Goal: Transaction & Acquisition: Book appointment/travel/reservation

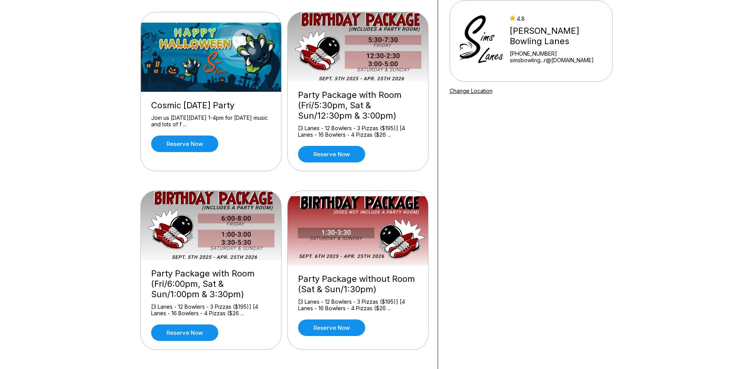
scroll to position [38, 0]
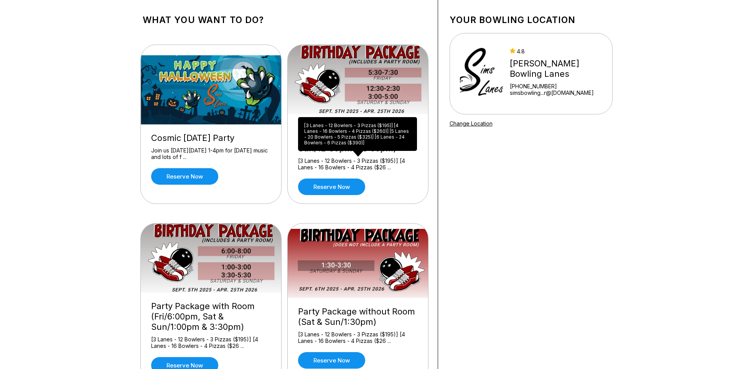
click at [343, 165] on div "[3 Lanes - 12 Bowlers - 3 Pizzas ($195)] [4 Lanes - 16 Bowlers - 4 Pizzas ($26 …" at bounding box center [358, 163] width 120 height 13
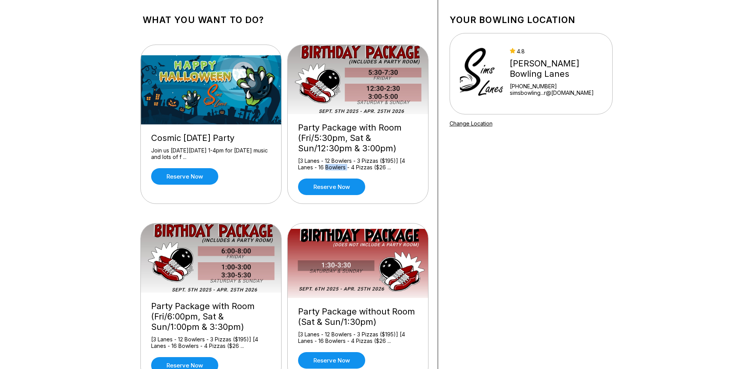
click at [343, 165] on div "[3 Lanes - 12 Bowlers - 3 Pizzas ($195)] [4 Lanes - 16 Bowlers - 4 Pizzas ($26 …" at bounding box center [358, 163] width 120 height 13
click at [334, 164] on div "[3 Lanes - 12 Bowlers - 3 Pizzas ($195)] [4 Lanes - 16 Bowlers - 4 Pizzas ($26 …" at bounding box center [358, 163] width 120 height 13
click at [343, 164] on div "[3 Lanes - 12 Bowlers - 3 Pizzas ($195)] [4 Lanes - 16 Bowlers - 4 Pizzas ($26 …" at bounding box center [358, 163] width 120 height 13
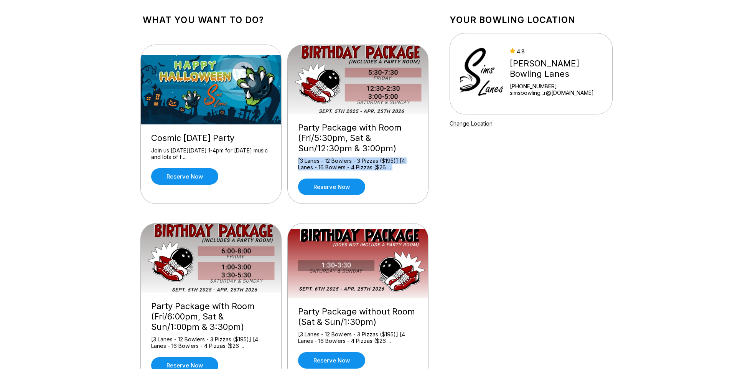
click at [343, 164] on div "[3 Lanes - 12 Bowlers - 3 Pizzas ($195)] [4 Lanes - 16 Bowlers - 4 Pizzas ($26 …" at bounding box center [358, 163] width 120 height 13
click at [345, 166] on div "[3 Lanes - 12 Bowlers - 3 Pizzas ($195)] [4 Lanes - 16 Bowlers - 4 Pizzas ($26 …" at bounding box center [358, 163] width 120 height 13
click at [349, 166] on div "[3 Lanes - 12 Bowlers - 3 Pizzas ($195)] [4 Lanes - 16 Bowlers - 4 Pizzas ($26 …" at bounding box center [358, 163] width 120 height 13
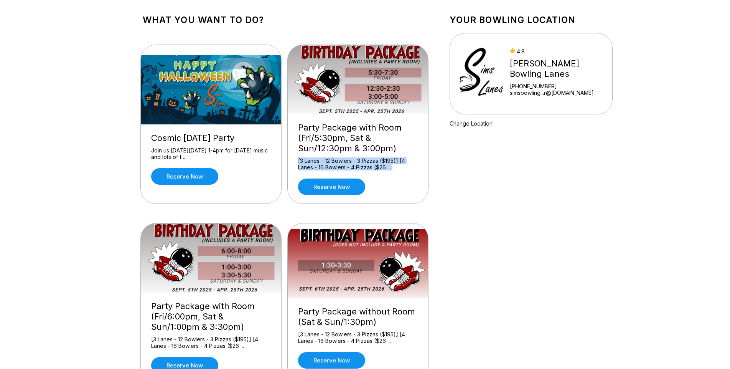
click at [338, 163] on div "[3 Lanes - 12 Bowlers - 3 Pizzas ($195)] [4 Lanes - 16 Bowlers - 4 Pizzas ($26 …" at bounding box center [358, 163] width 120 height 13
click at [347, 165] on div "[3 Lanes - 12 Bowlers - 3 Pizzas ($195)] [4 Lanes - 16 Bowlers - 4 Pizzas ($26 …" at bounding box center [358, 163] width 120 height 13
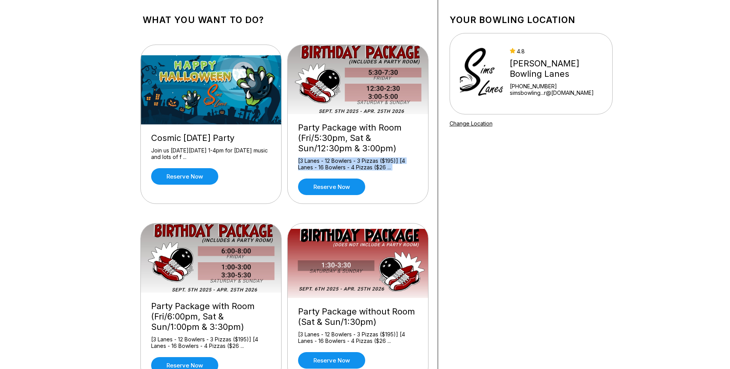
click at [347, 165] on div "[3 Lanes - 12 Bowlers - 3 Pizzas ($195)] [4 Lanes - 16 Bowlers - 4 Pizzas ($26 …" at bounding box center [358, 163] width 120 height 13
click at [345, 166] on div "[3 Lanes - 12 Bowlers - 3 Pizzas ($195)] [4 Lanes - 16 Bowlers - 4 Pizzas ($26 …" at bounding box center [358, 163] width 120 height 13
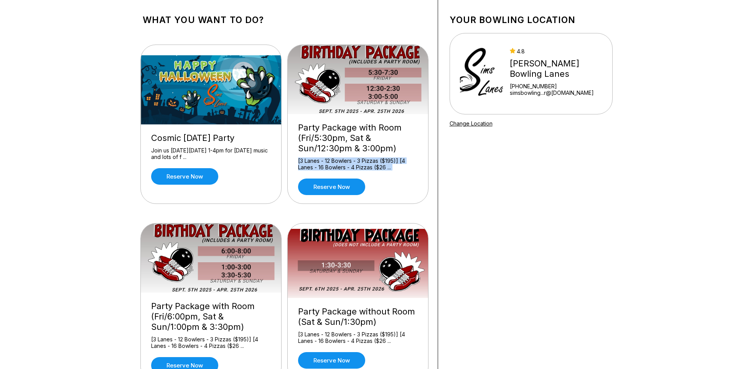
click at [348, 165] on div "[3 Lanes - 12 Bowlers - 3 Pizzas ($195)] [4 Lanes - 16 Bowlers - 4 Pizzas ($26 …" at bounding box center [358, 163] width 120 height 13
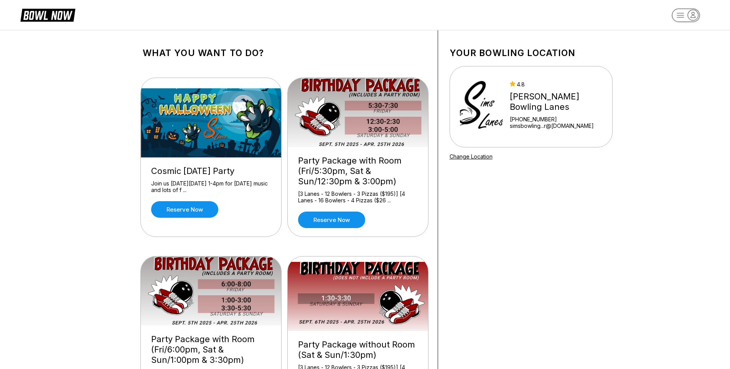
scroll to position [0, 0]
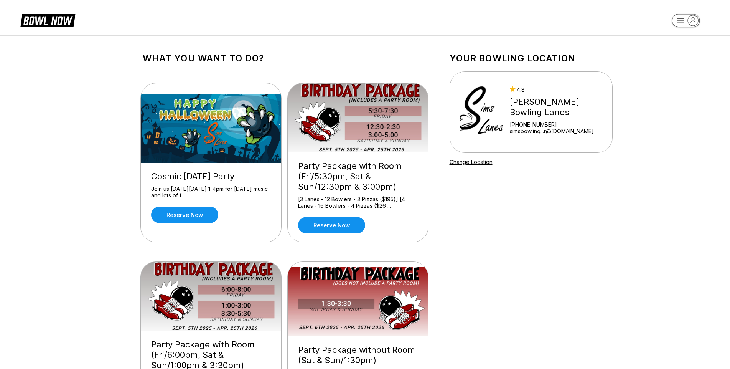
click at [510, 231] on div "Your bowling location 4.8 [PERSON_NAME][GEOGRAPHIC_DATA] [PHONE_NUMBER] simsbow…" at bounding box center [531, 325] width 186 height 578
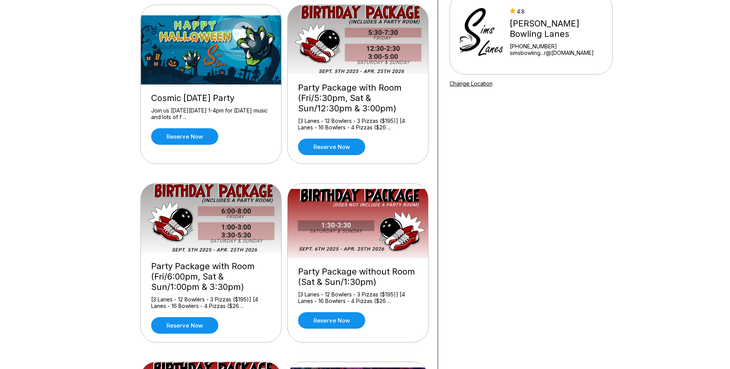
scroll to position [77, 0]
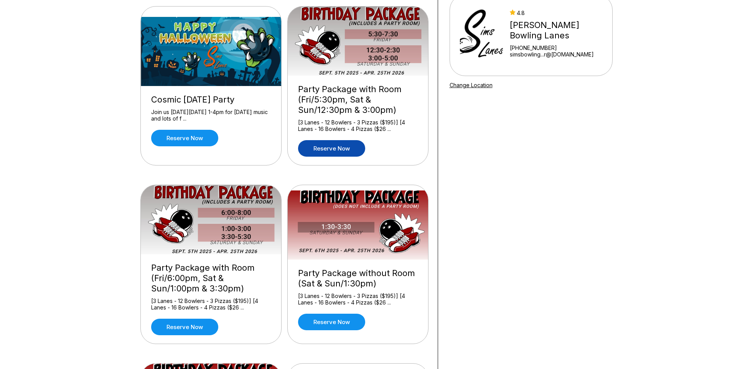
click at [328, 154] on link "Reserve now" at bounding box center [331, 148] width 67 height 17
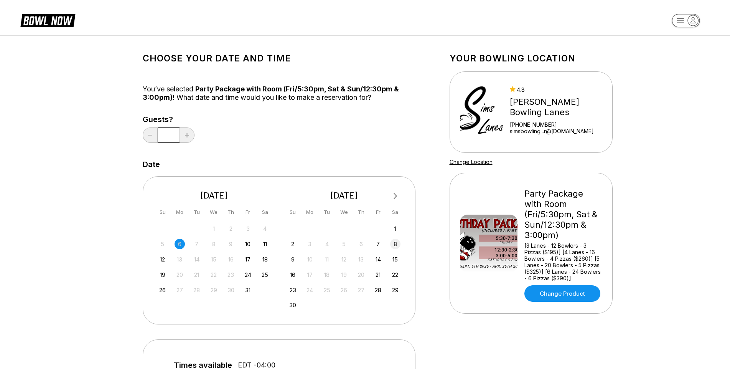
click at [395, 243] on div "8" at bounding box center [395, 244] width 10 height 10
click at [267, 244] on div "8" at bounding box center [265, 244] width 10 height 10
click at [171, 137] on input "*" at bounding box center [169, 134] width 22 height 15
click at [321, 164] on div "Date" at bounding box center [285, 164] width 284 height 8
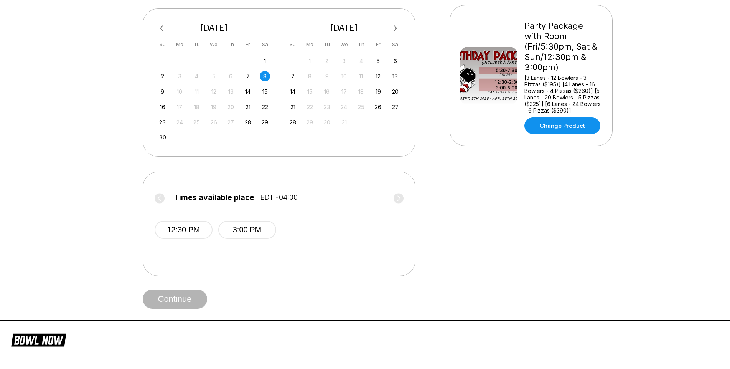
scroll to position [192, 0]
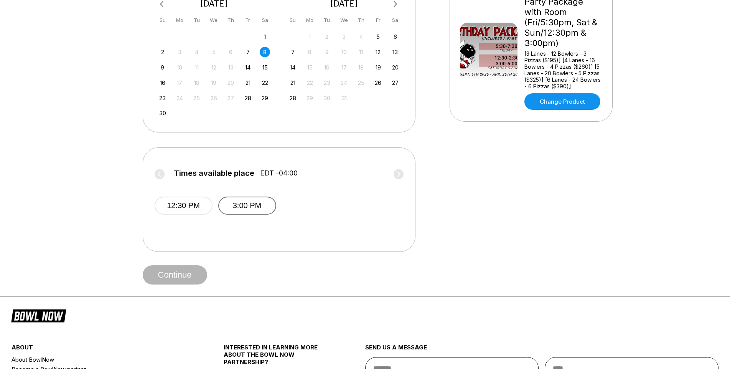
click at [242, 206] on button "3:00 PM" at bounding box center [247, 206] width 58 height 18
click at [174, 275] on button "Continue" at bounding box center [175, 274] width 64 height 19
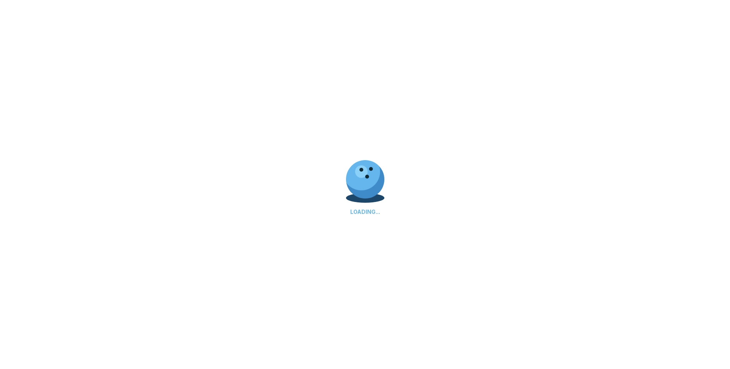
select select "**"
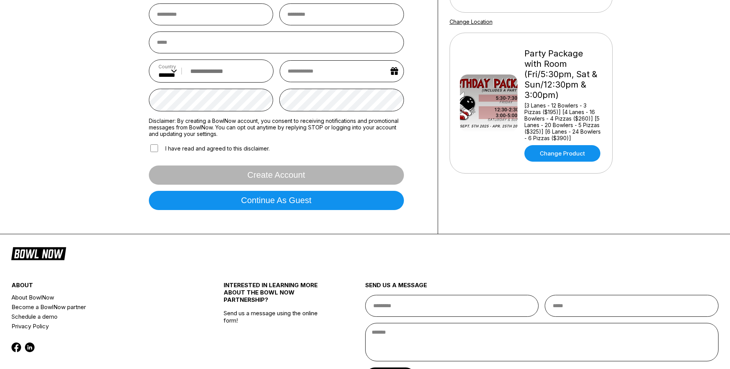
scroll to position [154, 0]
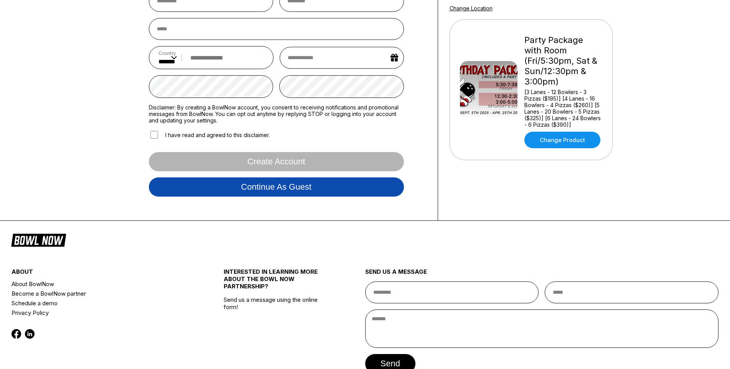
click at [272, 194] on button "Continue as guest" at bounding box center [276, 186] width 255 height 19
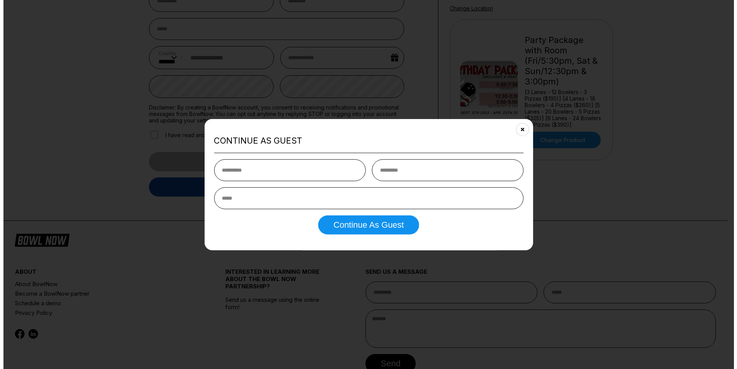
scroll to position [144, 0]
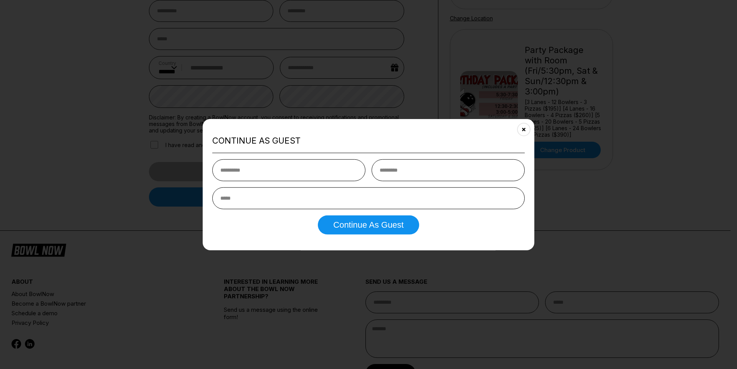
click at [276, 167] on input "text" at bounding box center [288, 170] width 153 height 22
type input "******"
type input "*******"
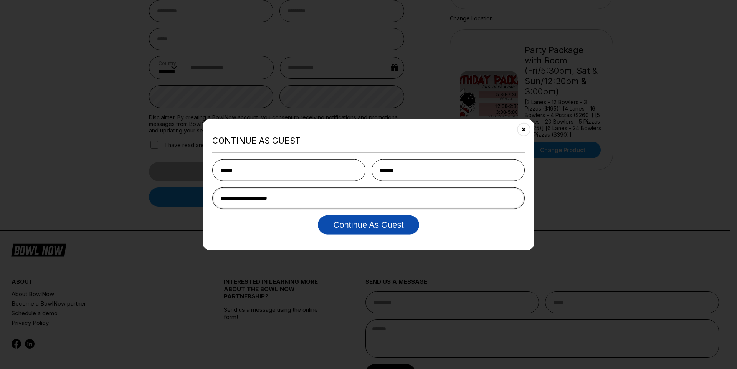
type input "**********"
click at [364, 224] on button "Continue as Guest" at bounding box center [368, 224] width 101 height 19
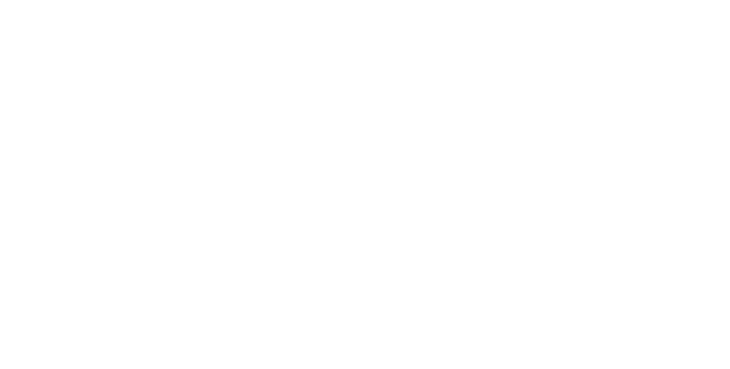
scroll to position [0, 0]
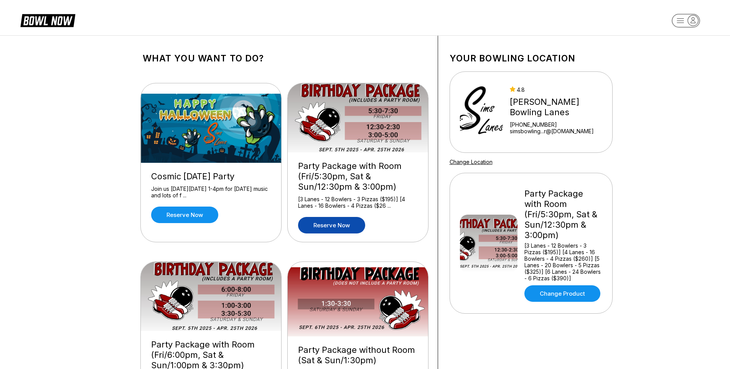
click at [696, 21] on icon "button" at bounding box center [693, 20] width 10 height 10
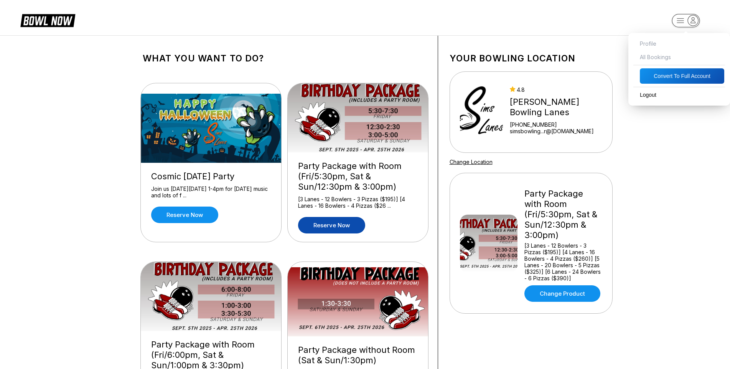
click at [662, 58] on span "All Bookings" at bounding box center [680, 56] width 94 height 13
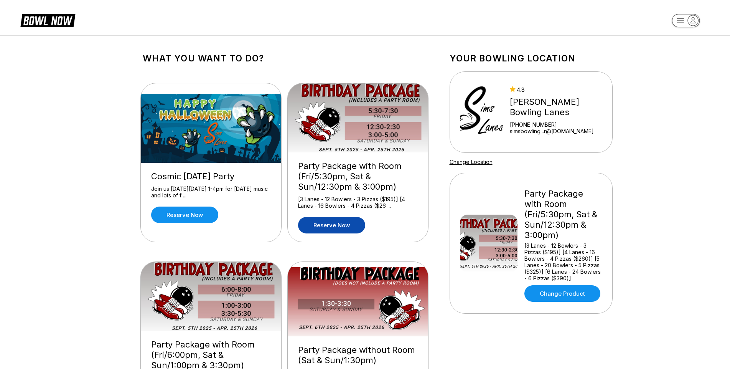
click at [351, 195] on div "Party Package with Room (Fri/5:30pm, Sat & Sun/12:30pm & 3:00pm) [3 Lanes - 12 …" at bounding box center [358, 196] width 140 height 89
click at [333, 220] on link "Reserve now" at bounding box center [331, 225] width 67 height 17
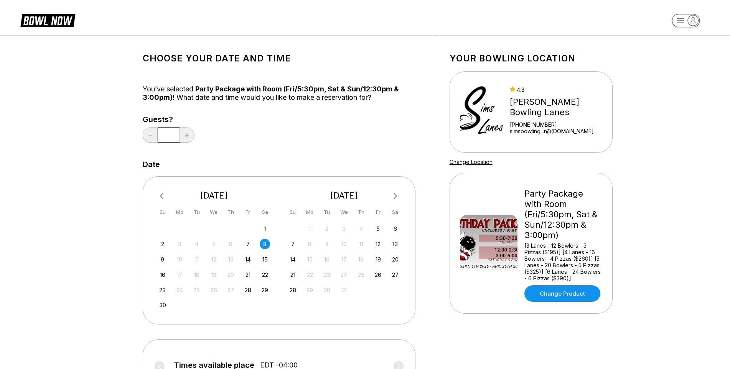
click at [260, 241] on div "2 3 4 5 6 7 8" at bounding box center [214, 244] width 115 height 12
click at [262, 243] on div "8" at bounding box center [265, 244] width 10 height 10
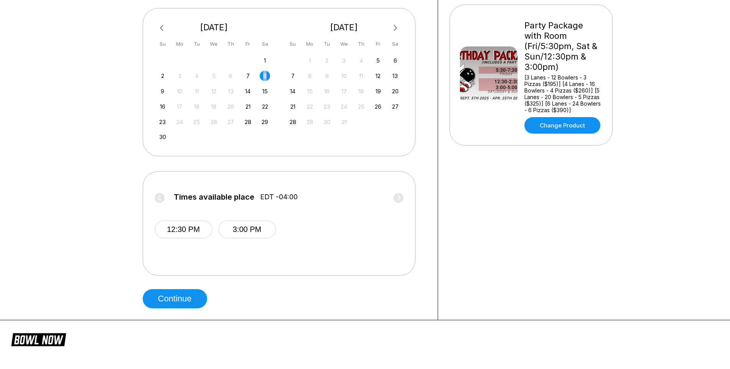
scroll to position [192, 0]
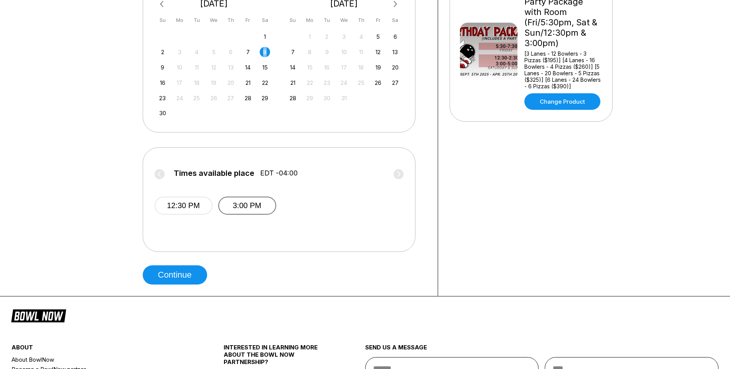
click at [242, 210] on button "3:00 PM" at bounding box center [247, 206] width 58 height 18
click at [183, 276] on button "Continue" at bounding box center [175, 274] width 64 height 19
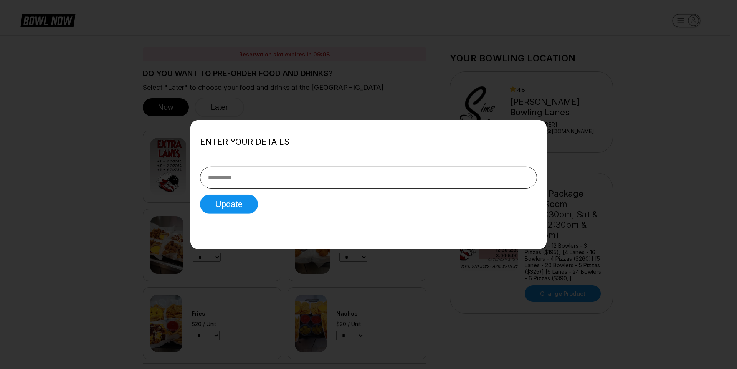
click at [304, 185] on input "tel" at bounding box center [368, 178] width 337 height 22
type input "**********"
click at [213, 194] on form "**********" at bounding box center [368, 186] width 337 height 53
click at [218, 202] on button "Update" at bounding box center [229, 204] width 58 height 19
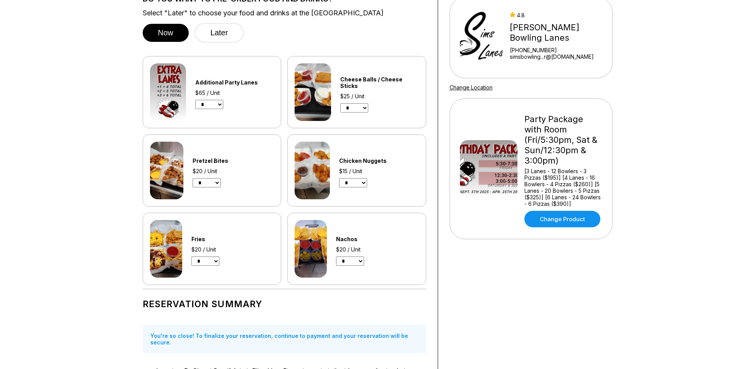
scroll to position [38, 0]
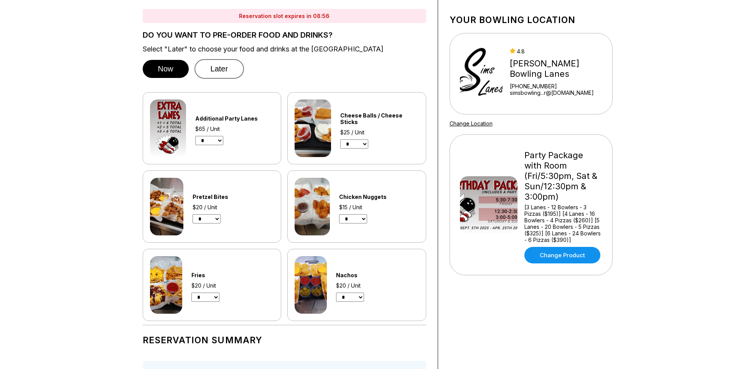
click at [208, 71] on button "Later" at bounding box center [220, 69] width 50 height 20
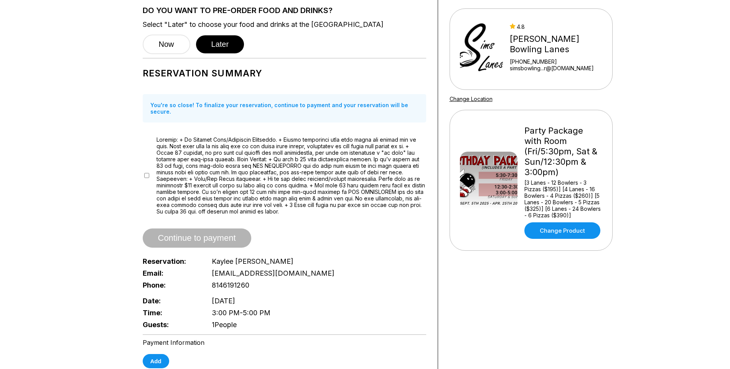
scroll to position [77, 0]
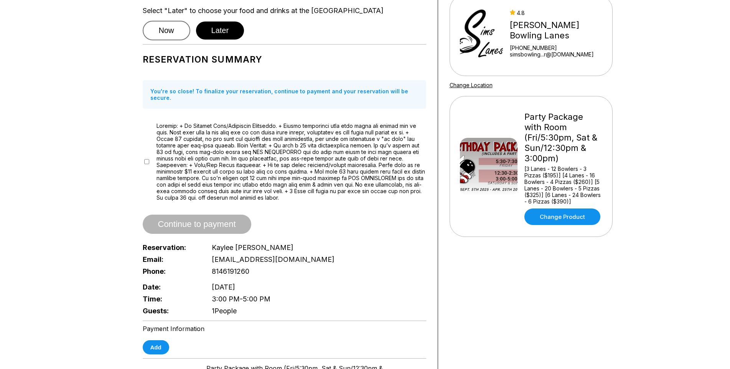
click at [163, 38] on button "Now" at bounding box center [167, 31] width 48 height 20
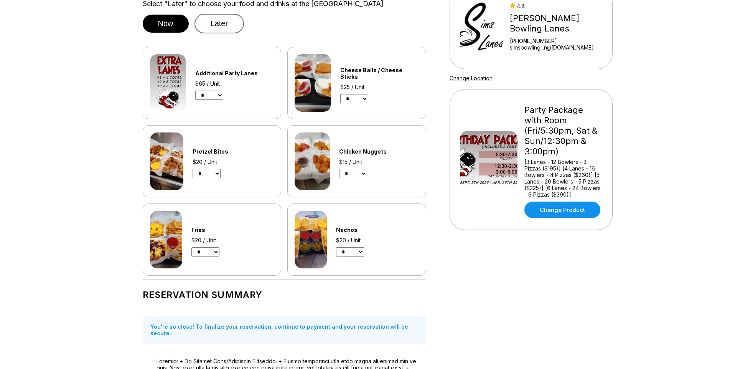
scroll to position [38, 0]
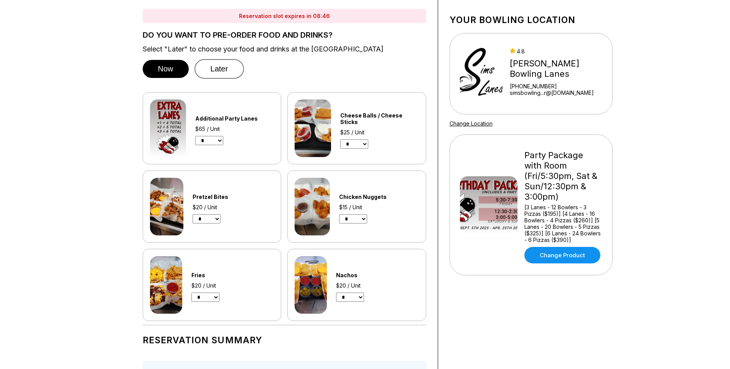
click at [222, 68] on button "Later" at bounding box center [220, 69] width 50 height 20
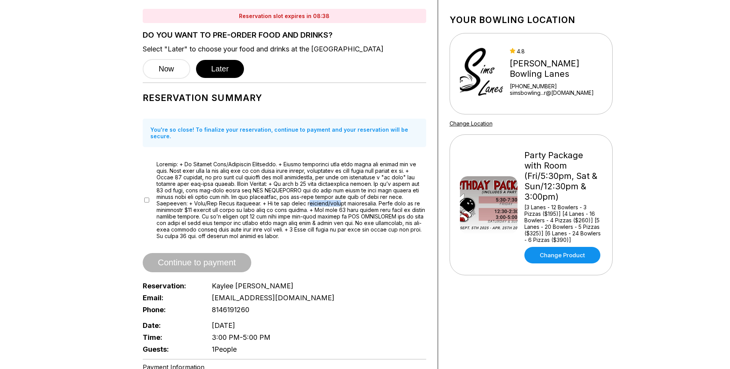
drag, startPoint x: 275, startPoint y: 198, endPoint x: 306, endPoint y: 200, distance: 30.4
click at [306, 200] on label at bounding box center [292, 200] width 270 height 78
click at [233, 199] on label at bounding box center [292, 200] width 270 height 78
click at [168, 68] on button "Now" at bounding box center [167, 69] width 48 height 20
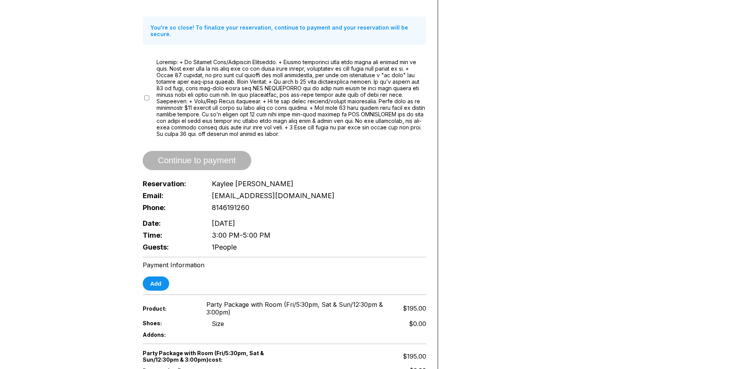
scroll to position [384, 0]
click at [222, 242] on span "1 People" at bounding box center [224, 246] width 25 height 8
click at [322, 200] on div "Phone: [PHONE_NUMBER]" at bounding box center [285, 206] width 284 height 12
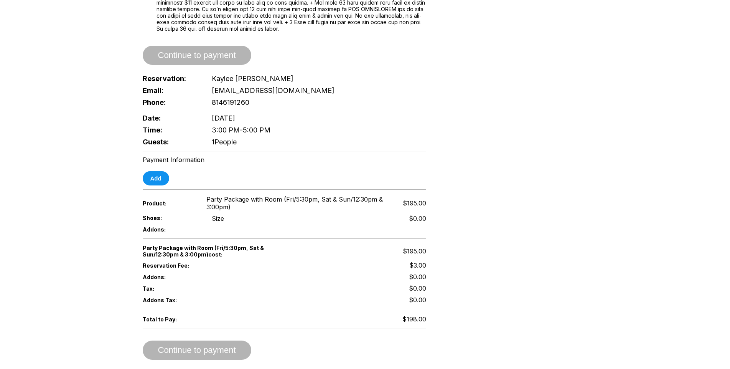
scroll to position [499, 0]
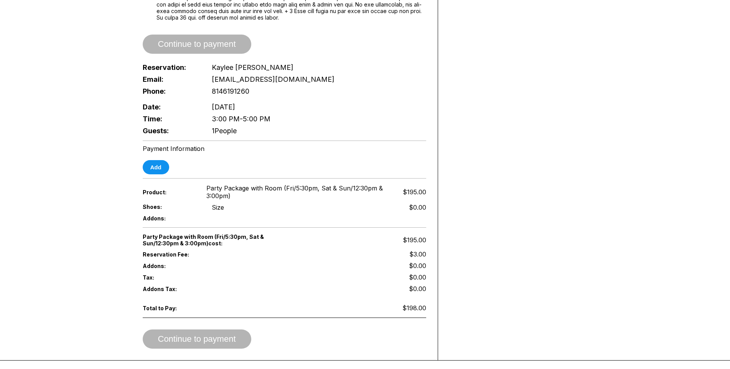
click at [219, 203] on div "Size" at bounding box center [218, 207] width 12 height 8
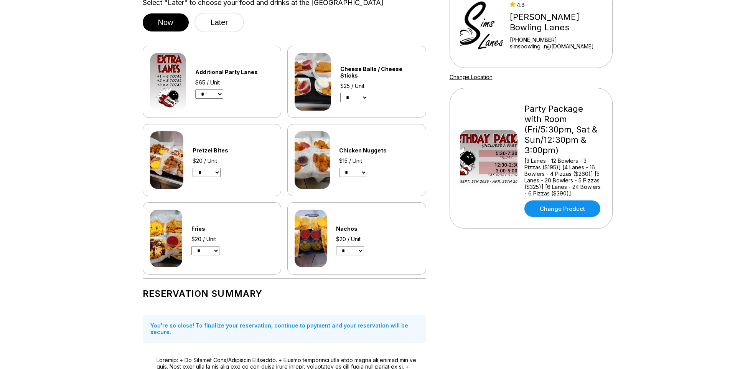
scroll to position [77, 0]
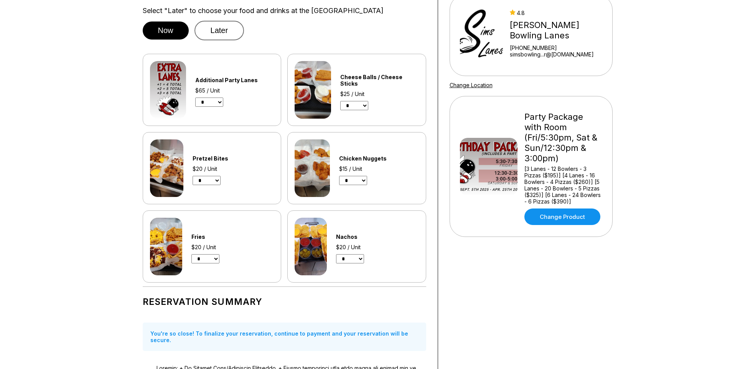
click at [224, 23] on button "Later" at bounding box center [220, 31] width 50 height 20
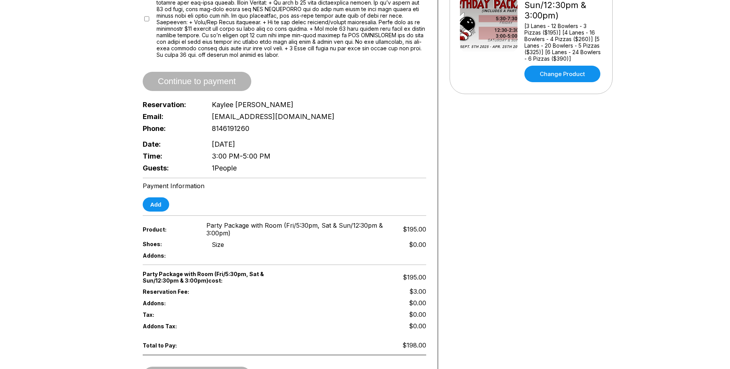
scroll to position [230, 0]
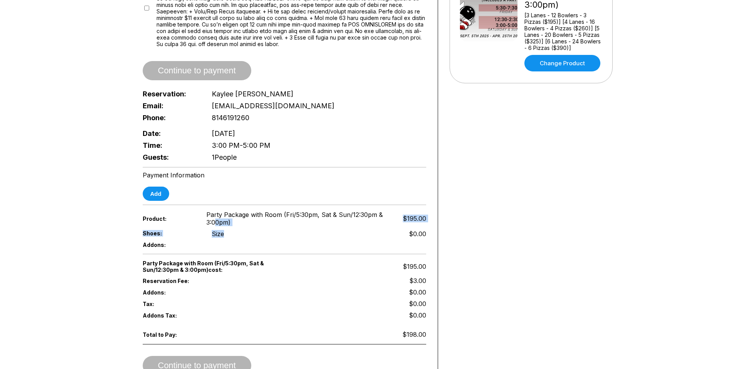
drag, startPoint x: 235, startPoint y: 231, endPoint x: 214, endPoint y: 213, distance: 27.2
click at [214, 213] on div "Reservation slot expires in 06:00 DO YOU WANT TO PRE-ORDER FOOD AND DRINKS? Sel…" at bounding box center [284, 95] width 307 height 581
click at [205, 209] on div "Product: Party Package with Room (Fri/5:30pm, Sat & Sun/12:30pm & 3:00pm) $195.…" at bounding box center [285, 218] width 284 height 19
click at [215, 231] on div "Size" at bounding box center [218, 234] width 12 height 8
click at [167, 241] on span "Addons:" at bounding box center [171, 244] width 57 height 7
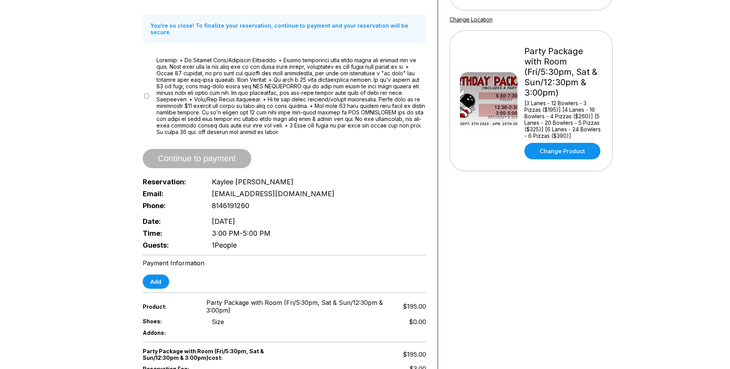
scroll to position [129, 0]
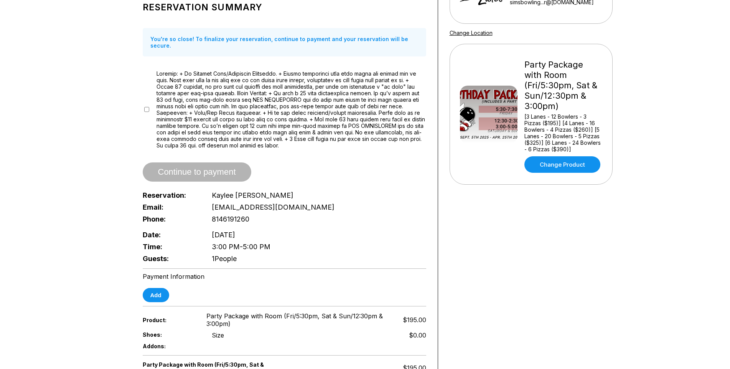
click at [558, 136] on div "[3 Lanes - 12 Bowlers - 3 Pizzas ($195)] [4 Lanes - 16 Bowlers - 4 Pizzas ($260…" at bounding box center [564, 132] width 78 height 39
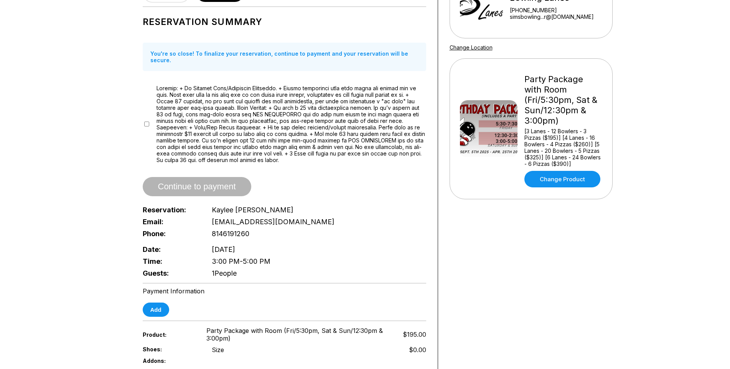
scroll to position [154, 0]
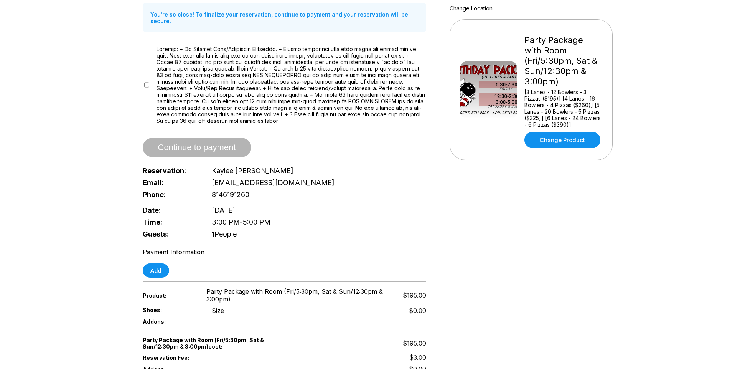
click at [332, 196] on div "Reservation: [PERSON_NAME] Email: [EMAIL_ADDRESS][DOMAIN_NAME] Phone: [PHONE_NU…" at bounding box center [285, 202] width 284 height 75
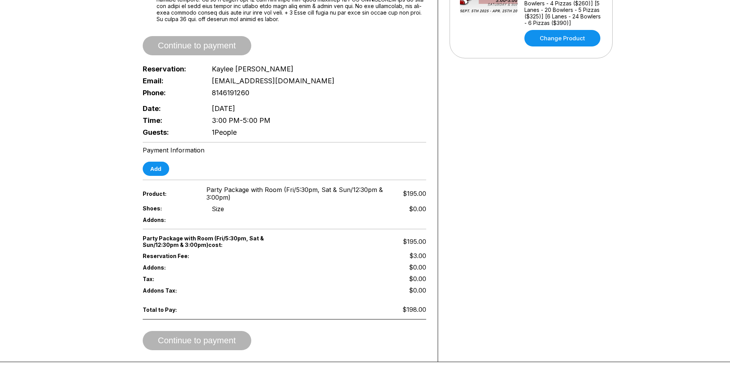
scroll to position [269, 0]
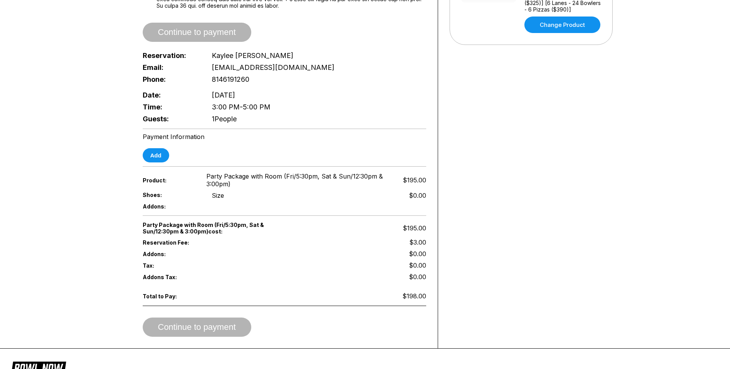
click at [235, 115] on span "1 People" at bounding box center [224, 119] width 25 height 8
click at [213, 115] on span "1 People" at bounding box center [224, 119] width 25 height 8
click at [234, 153] on div "Add" at bounding box center [285, 155] width 284 height 14
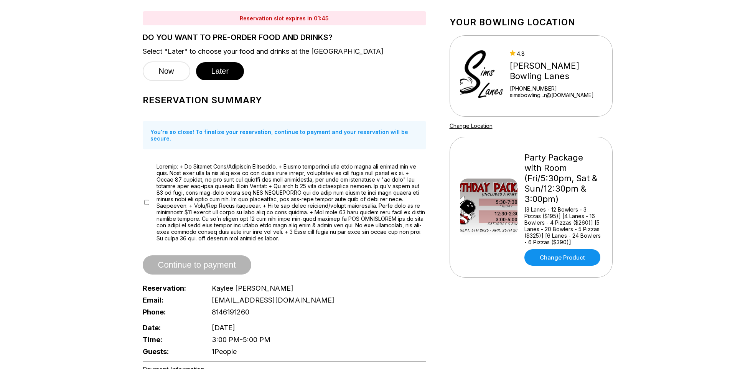
scroll to position [0, 0]
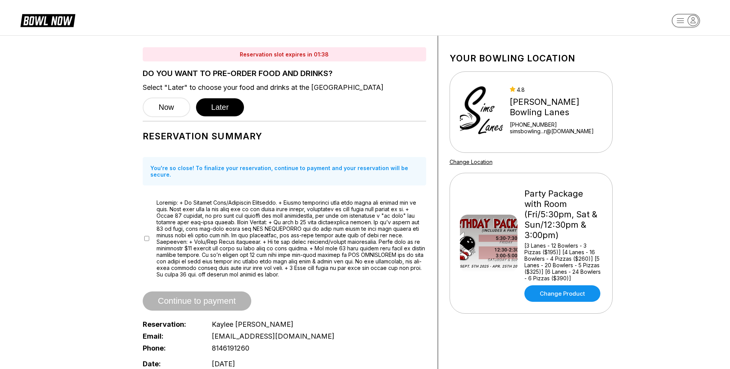
drag, startPoint x: 302, startPoint y: 242, endPoint x: 306, endPoint y: 230, distance: 12.3
click at [304, 237] on label at bounding box center [292, 238] width 270 height 78
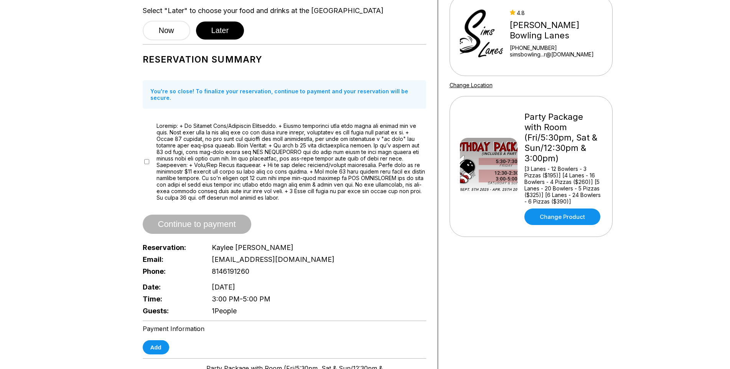
click at [307, 229] on div "Reservation Summary You're so close! To finalize your reservation, continue to …" at bounding box center [285, 182] width 284 height 268
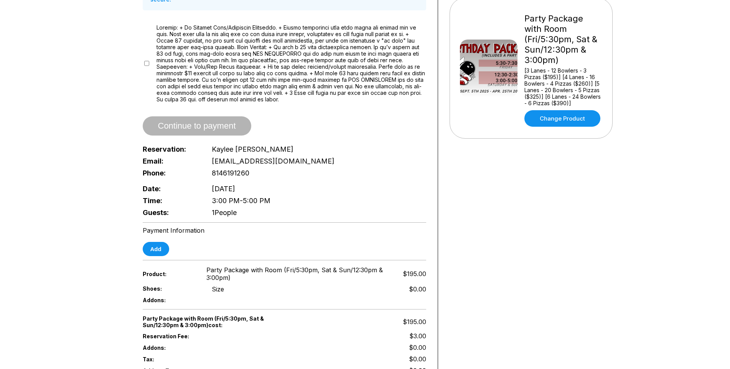
scroll to position [192, 0]
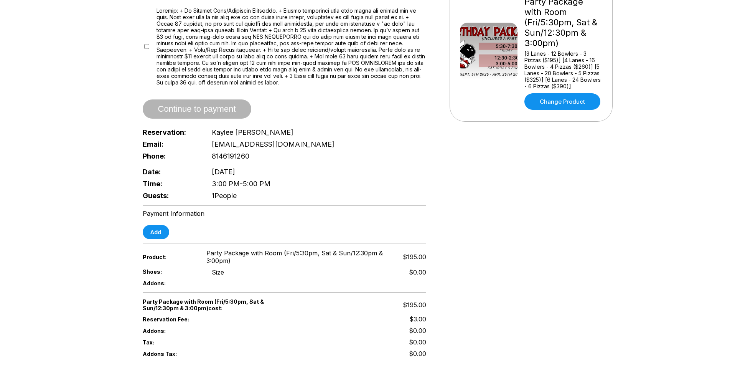
click at [178, 106] on span "Continue to payment" at bounding box center [197, 110] width 109 height 8
click at [160, 228] on button "Add" at bounding box center [156, 232] width 26 height 14
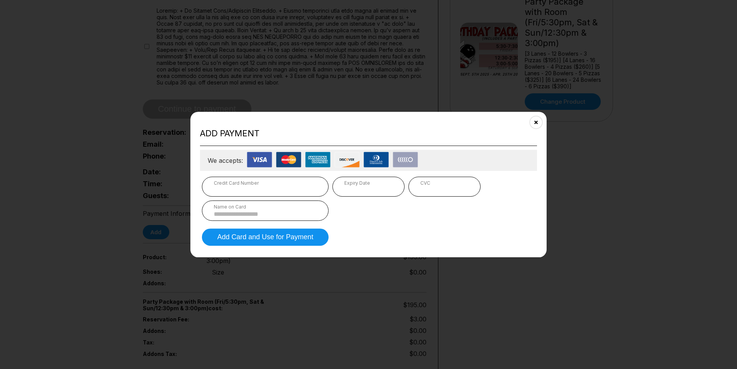
click at [269, 210] on div "Name on Card" at bounding box center [265, 210] width 127 height 20
click at [268, 211] on input at bounding box center [265, 214] width 103 height 7
type input "**********"
click at [266, 241] on button "Add Card and Use for Payment" at bounding box center [265, 236] width 127 height 17
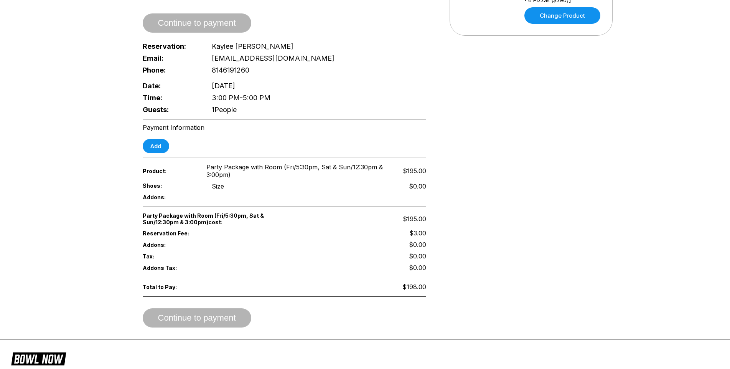
scroll to position [307, 0]
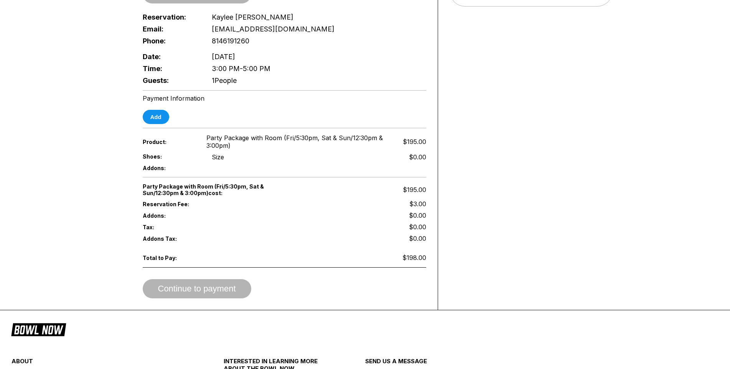
drag, startPoint x: 226, startPoint y: 182, endPoint x: 207, endPoint y: 183, distance: 19.2
click at [223, 183] on span "Party Package with Room (Fri/5:30pm, Sat & Sun/12:30pm & 3:00pm) cost:" at bounding box center [214, 189] width 142 height 13
click at [207, 183] on span "Party Package with Room (Fri/5:30pm, Sat & Sun/12:30pm & 3:00pm) cost:" at bounding box center [214, 189] width 142 height 13
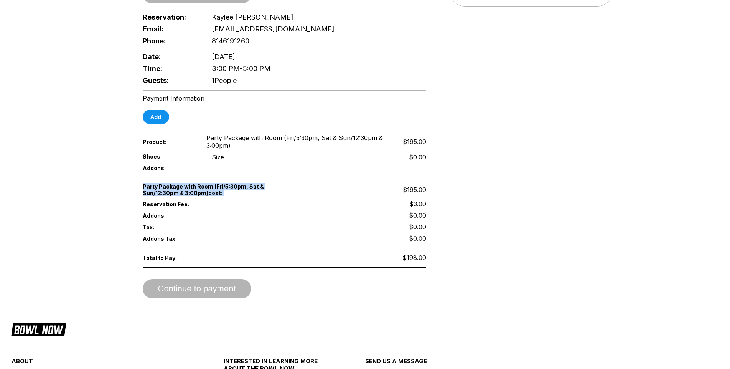
click at [191, 183] on span "Party Package with Room (Fri/5:30pm, Sat & Sun/12:30pm & 3:00pm) cost:" at bounding box center [214, 189] width 142 height 13
click at [248, 134] on span "Party Package with Room (Fri/5:30pm, Sat & Sun/12:30pm & 3:00pm)" at bounding box center [298, 141] width 183 height 15
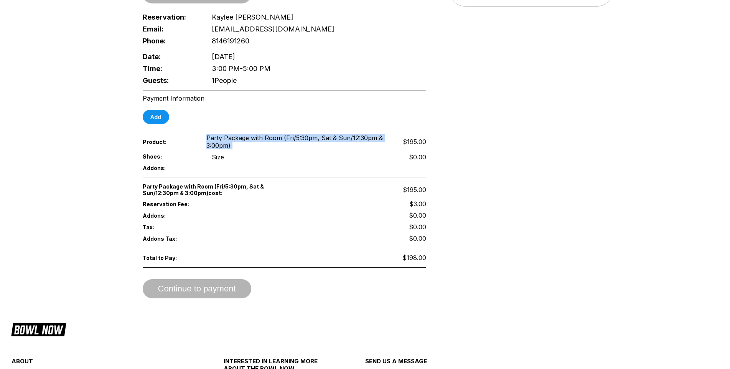
drag, startPoint x: 248, startPoint y: 128, endPoint x: 208, endPoint y: 152, distance: 45.8
click at [232, 139] on span "Party Package with Room (Fri/5:30pm, Sat & Sun/12:30pm & 3:00pm)" at bounding box center [298, 141] width 183 height 15
drag, startPoint x: 208, startPoint y: 152, endPoint x: 222, endPoint y: 149, distance: 14.2
click at [210, 151] on div "Shoes: Size $0.00" at bounding box center [285, 157] width 284 height 12
drag, startPoint x: 251, startPoint y: 144, endPoint x: 202, endPoint y: 139, distance: 49.8
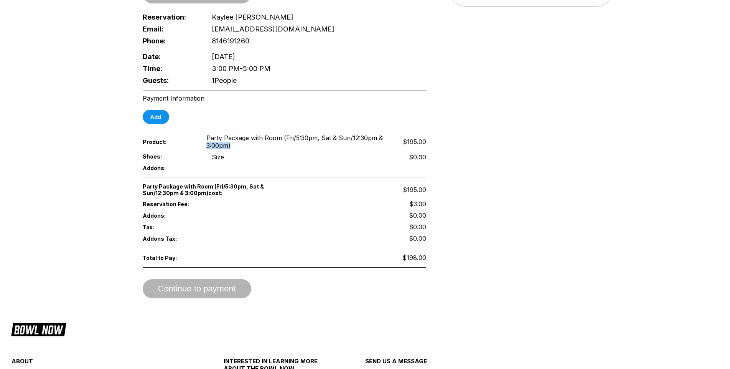
click at [202, 139] on div "Product: Party Package with Room (Fri/5:30pm, Sat & Sun/12:30pm & 3:00pm) $195.…" at bounding box center [285, 141] width 284 height 19
click at [287, 221] on div "Tax: $0.00" at bounding box center [285, 227] width 284 height 12
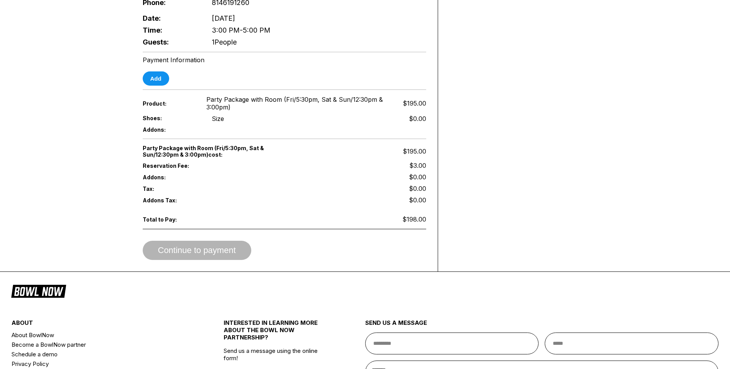
drag, startPoint x: 225, startPoint y: 150, endPoint x: 172, endPoint y: 152, distance: 52.6
click at [172, 152] on div "Party Package with Room (Fri/5:30pm, Sat & Sun/12:30pm & 3:00pm) cost: $195.00" at bounding box center [285, 151] width 284 height 17
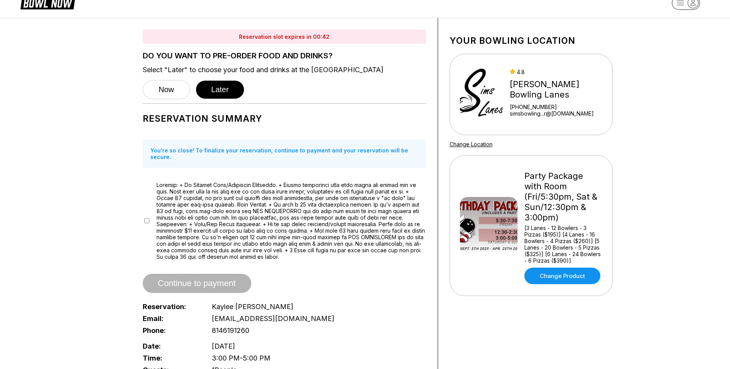
scroll to position [0, 0]
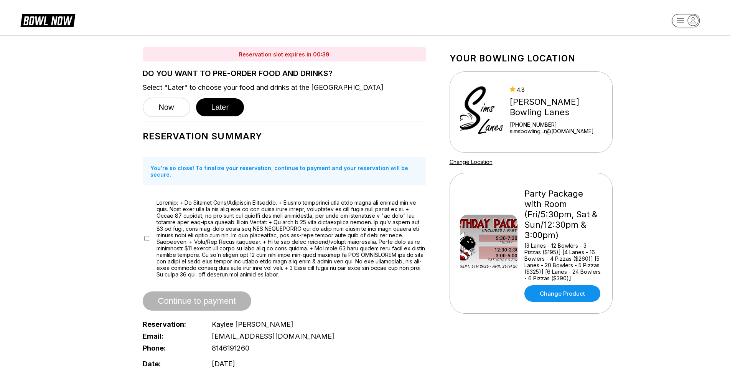
click at [255, 169] on div "You're so close! To finalize your reservation, continue to payment and your res…" at bounding box center [285, 171] width 284 height 28
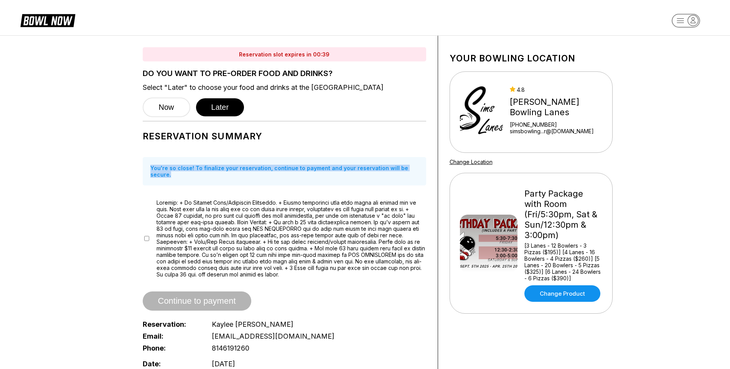
click at [255, 169] on div "You're so close! To finalize your reservation, continue to payment and your res…" at bounding box center [285, 171] width 284 height 28
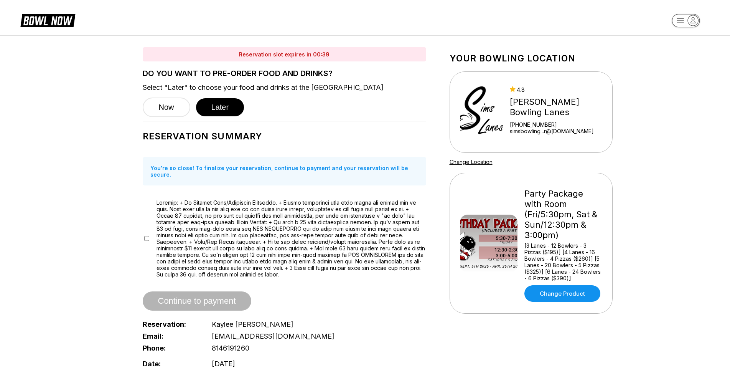
click at [215, 203] on label at bounding box center [292, 238] width 270 height 78
click at [552, 216] on div "Party Package with Room (Fri/5:30pm, Sat & Sun/12:30pm & 3:00pm)" at bounding box center [564, 214] width 78 height 52
click at [571, 286] on link "Change Product" at bounding box center [563, 293] width 76 height 17
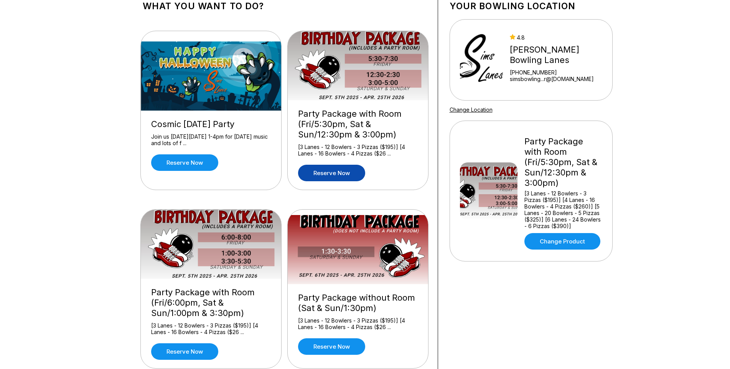
scroll to position [77, 0]
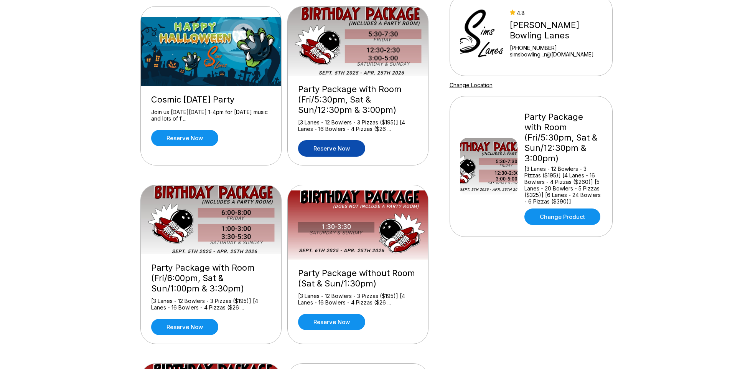
click at [343, 148] on link "Reserve now" at bounding box center [331, 148] width 67 height 17
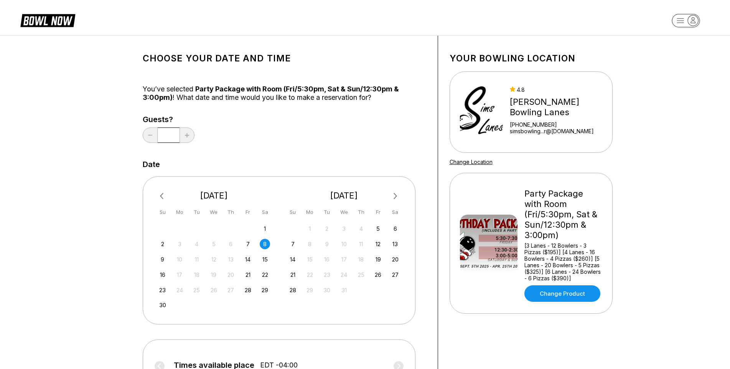
click at [189, 136] on icon at bounding box center [187, 135] width 4 height 4
click at [285, 157] on div "Choose your Date and time You’ve selected Party Package with Room (Fri/5:30pm, …" at bounding box center [285, 261] width 284 height 429
click at [697, 23] on icon "button" at bounding box center [693, 20] width 10 height 10
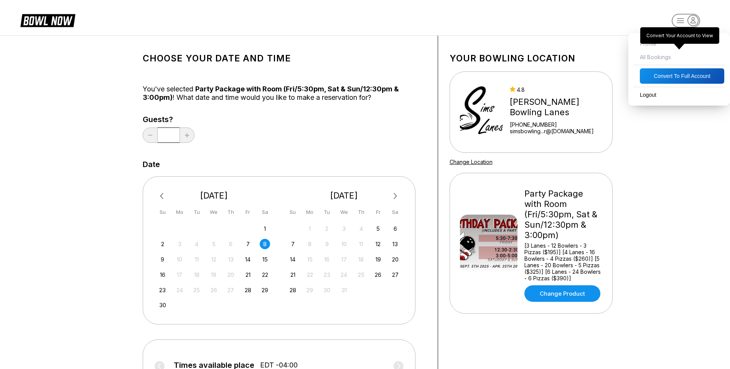
click at [650, 58] on span "All Bookings" at bounding box center [680, 56] width 94 height 13
click at [653, 134] on div "Choose your Date and time You’ve selected Party Package with Room (Fri/5:30pm, …" at bounding box center [365, 261] width 730 height 453
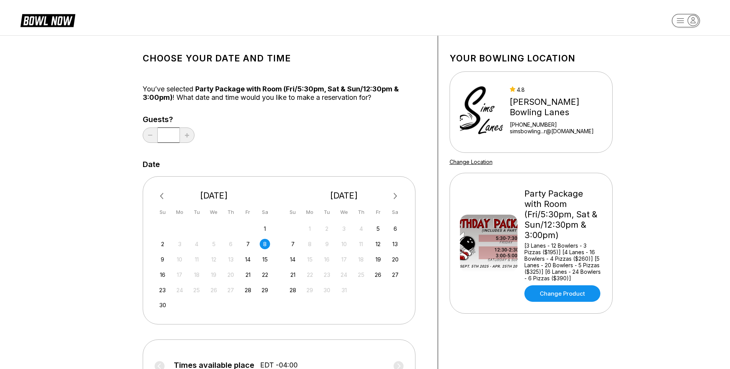
click at [265, 246] on div "8" at bounding box center [265, 244] width 10 height 10
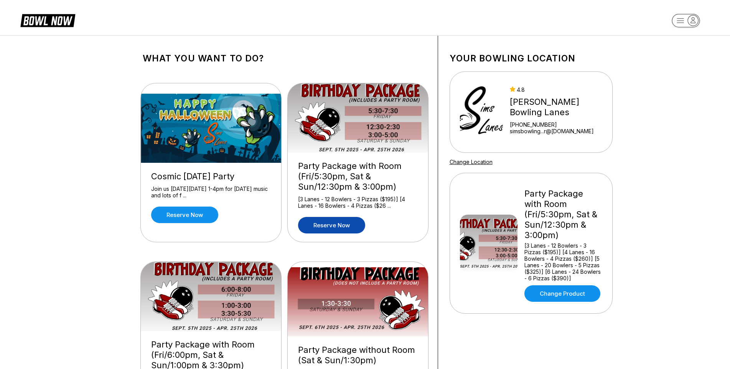
click at [340, 226] on link "Reserve now" at bounding box center [331, 225] width 67 height 17
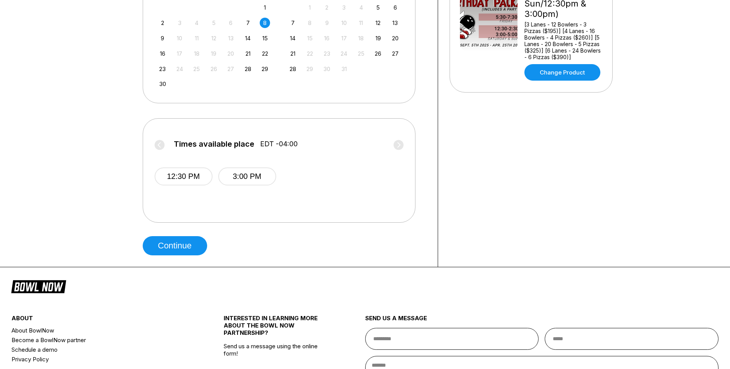
scroll to position [230, 0]
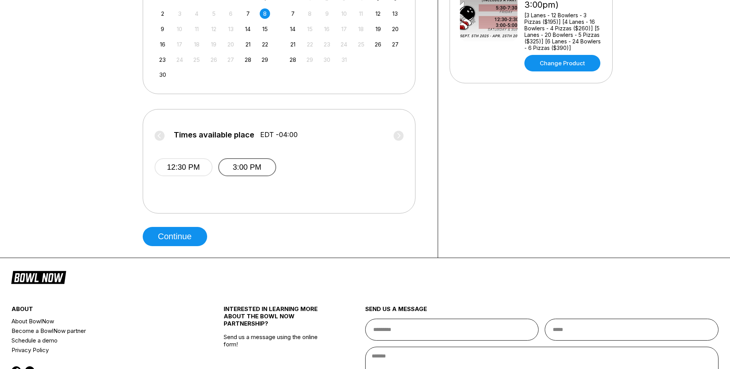
click at [230, 170] on button "3:00 PM" at bounding box center [247, 167] width 58 height 18
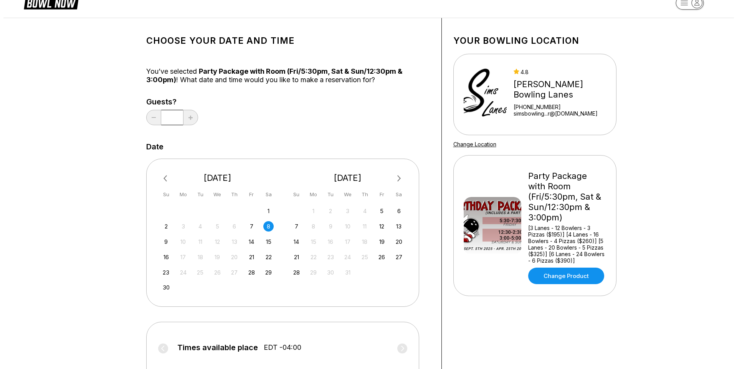
scroll to position [0, 0]
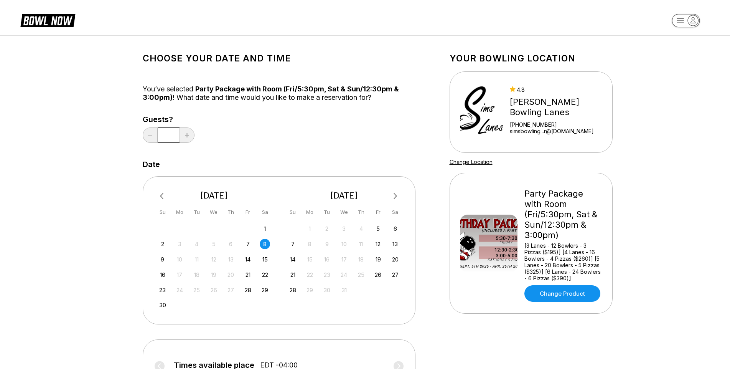
click at [685, 19] on rect "button" at bounding box center [686, 20] width 28 height 13
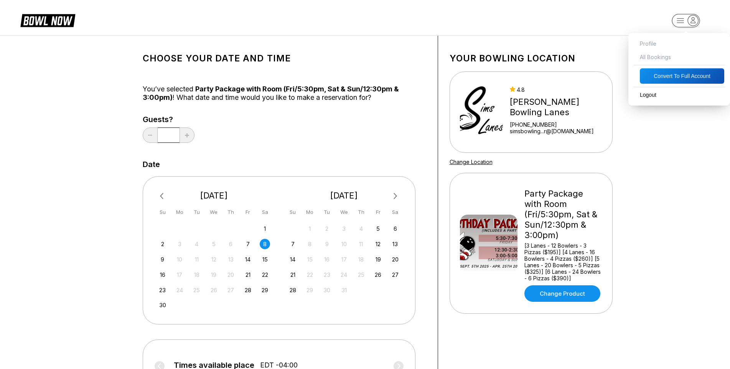
click at [650, 44] on span "Profile" at bounding box center [680, 43] width 94 height 13
click at [668, 74] on button "Convert to Full Account" at bounding box center [682, 75] width 84 height 15
select select "*"
select select "****"
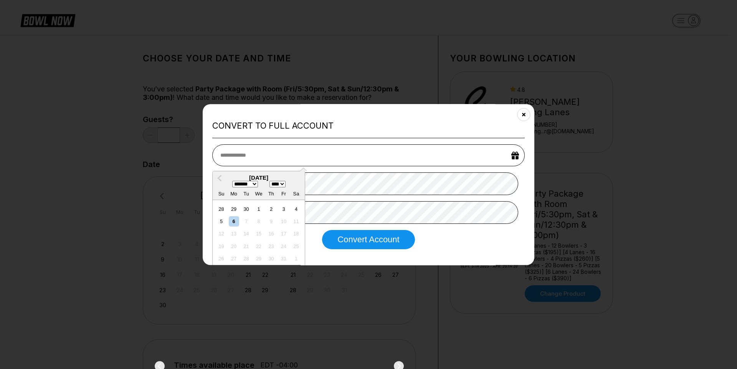
click at [281, 157] on input "text" at bounding box center [368, 155] width 312 height 22
click at [253, 185] on select "******* ******** ***** ***** *** **** **** ****** ********* ******* ******** **…" at bounding box center [245, 184] width 26 height 7
select select "*"
click at [232, 181] on select "******* ******** ***** ***** *** **** **** ****** ********* ******* ******** **…" at bounding box center [245, 184] width 26 height 7
click at [258, 221] on div "5" at bounding box center [258, 221] width 10 height 10
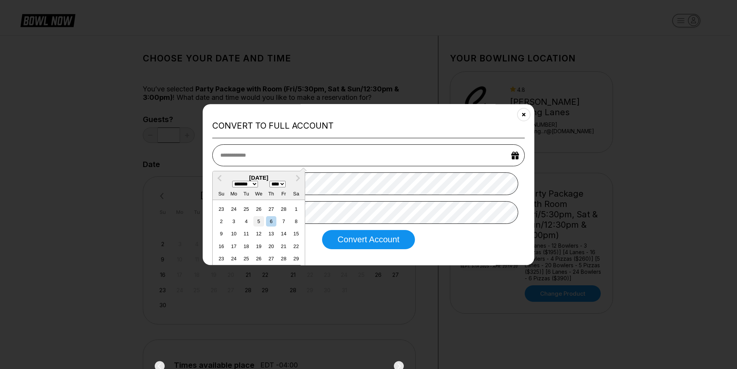
type input "**********"
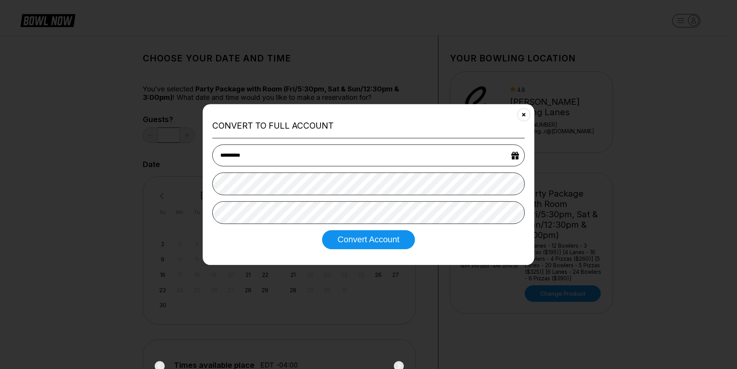
click at [258, 157] on input "**********" at bounding box center [368, 155] width 312 height 22
select select "*"
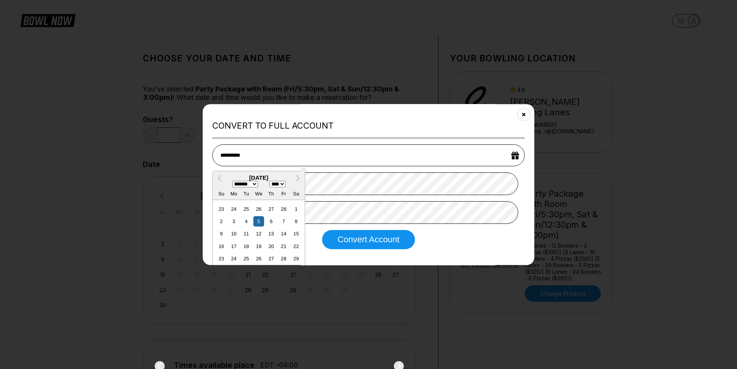
click at [283, 185] on select "**** **** **** **** **** **** **** **** **** **** **** **** **** **** **** ****…" at bounding box center [277, 184] width 16 height 7
select select "****"
click at [271, 181] on select "**** **** **** **** **** **** **** **** **** **** **** **** **** **** **** ****…" at bounding box center [277, 184] width 16 height 7
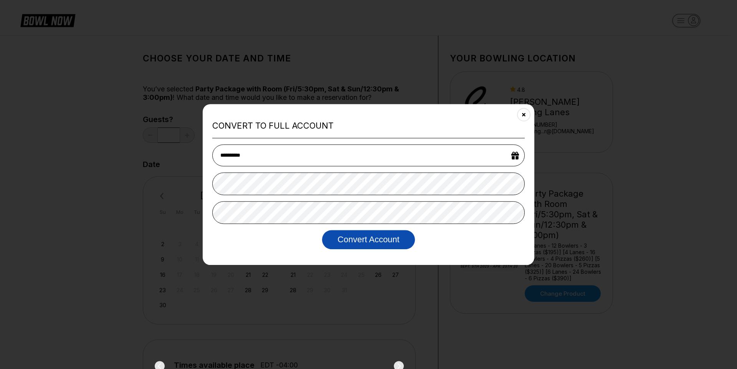
click at [367, 243] on button "Convert Account" at bounding box center [368, 239] width 93 height 19
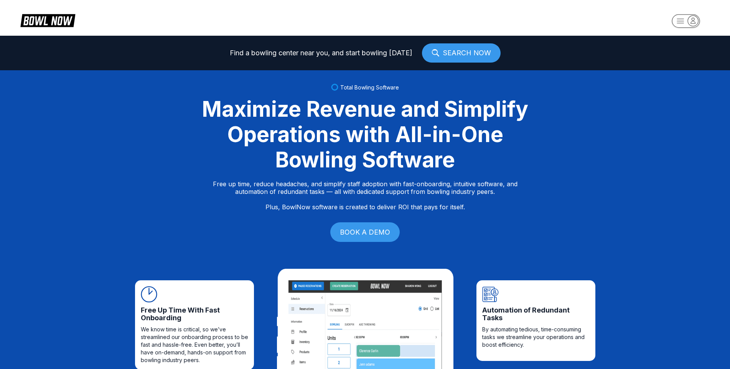
click at [701, 18] on icon "button" at bounding box center [686, 21] width 42 height 15
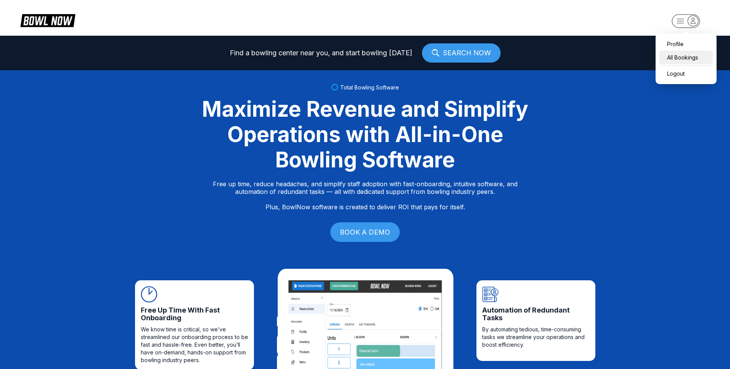
click at [675, 55] on div "All Bookings" at bounding box center [686, 57] width 53 height 13
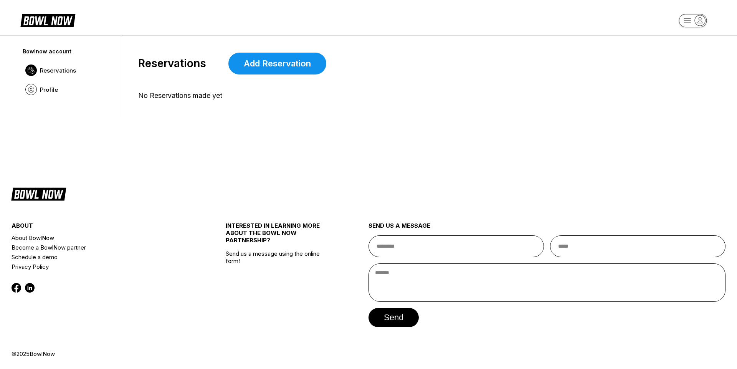
click at [183, 93] on div "No Reservations made yet" at bounding box center [421, 95] width 567 height 8
click at [274, 44] on div "Reservations Add Reservation No Reservations made yet" at bounding box center [421, 76] width 600 height 81
click at [276, 65] on link "Add Reservation" at bounding box center [277, 64] width 98 height 22
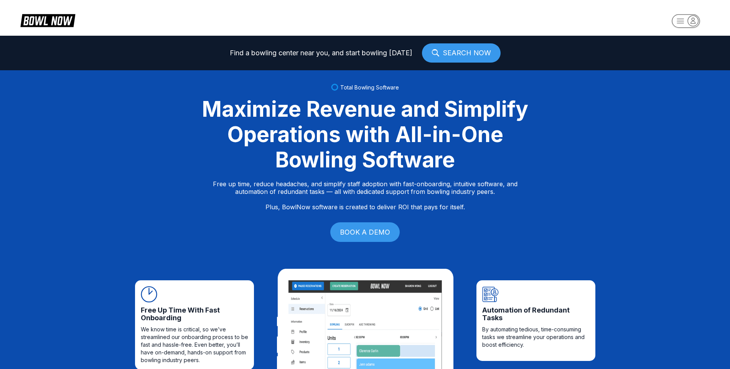
click at [443, 48] on link "SEARCH NOW" at bounding box center [461, 52] width 79 height 19
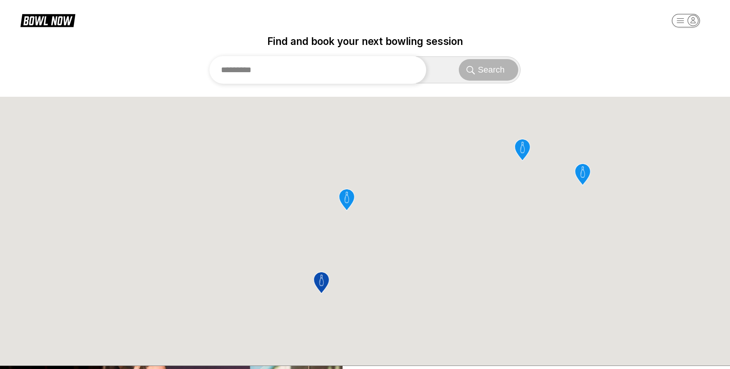
click at [329, 61] on input "text" at bounding box center [318, 70] width 217 height 28
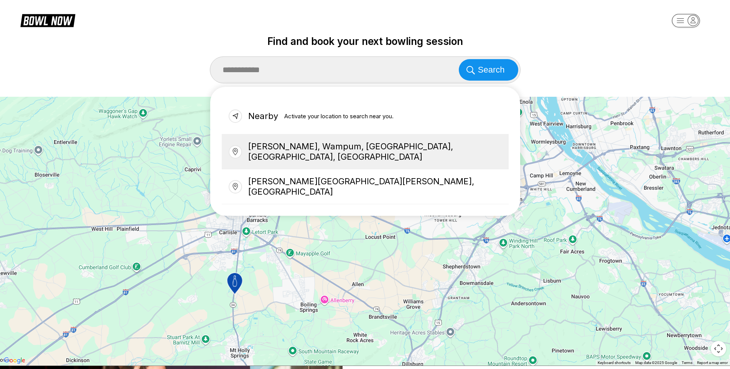
click at [355, 147] on div "Sims Lane, Wampum, Beaver, PA, USA" at bounding box center [365, 151] width 287 height 35
type input "**********"
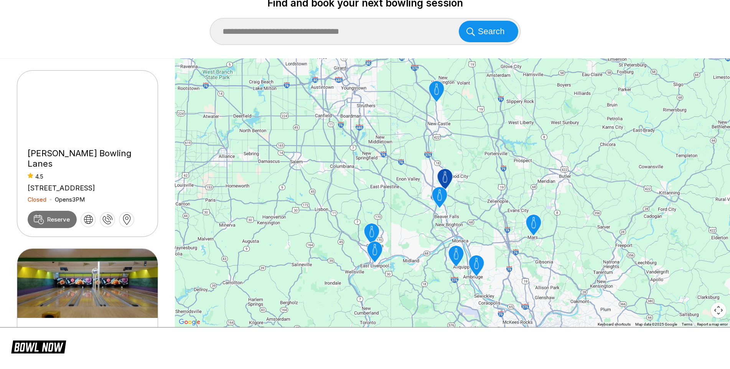
scroll to position [38, 0]
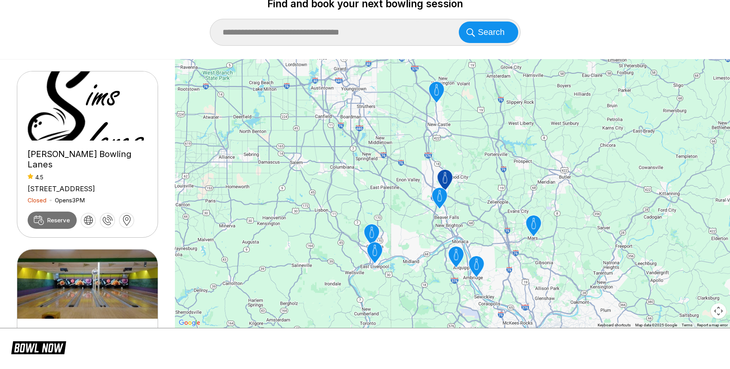
click at [55, 221] on span "Reserve" at bounding box center [58, 219] width 23 height 7
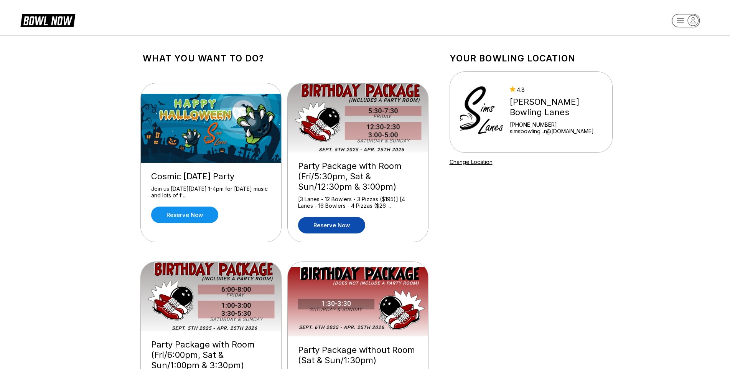
click at [342, 225] on link "Reserve now" at bounding box center [331, 225] width 67 height 17
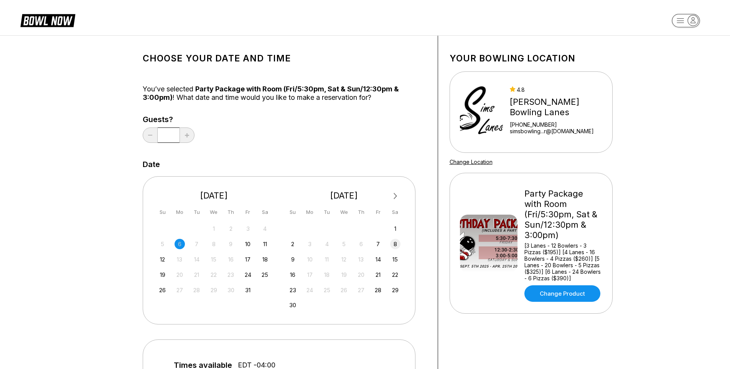
click at [391, 243] on div "8" at bounding box center [395, 244] width 10 height 10
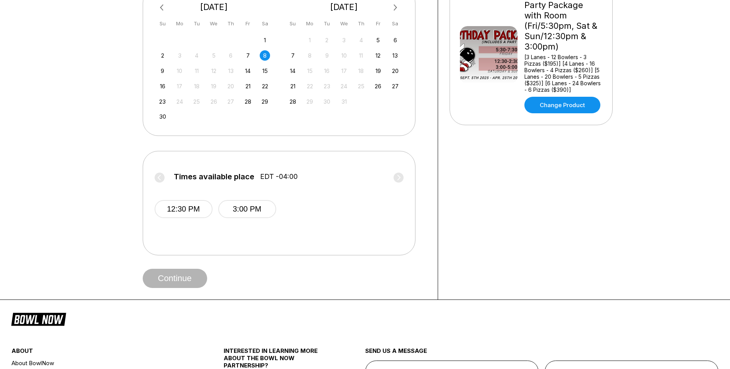
scroll to position [192, 0]
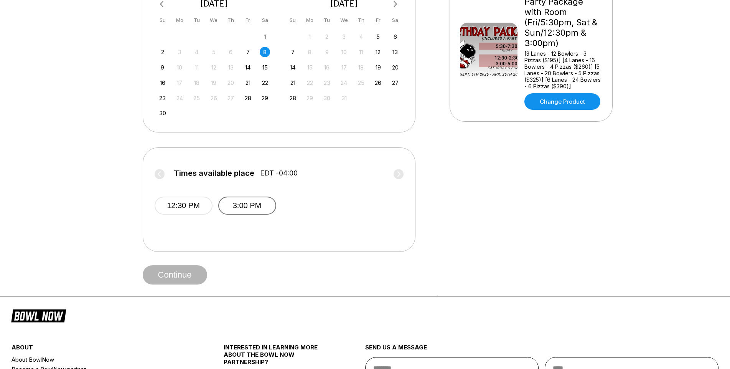
click at [255, 210] on button "3:00 PM" at bounding box center [247, 206] width 58 height 18
click at [161, 271] on button "Continue" at bounding box center [175, 274] width 64 height 19
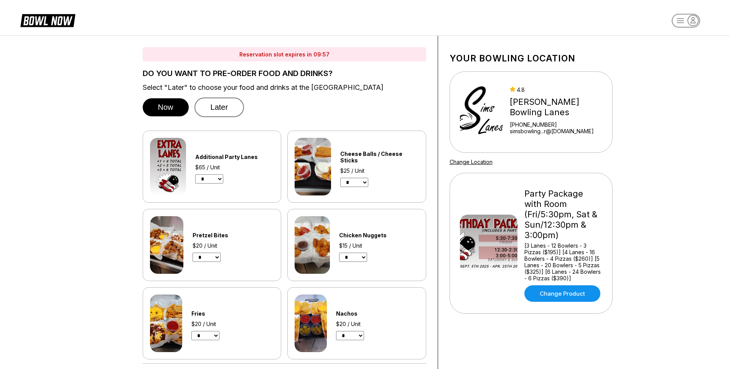
click at [229, 104] on button "Later" at bounding box center [220, 108] width 50 height 20
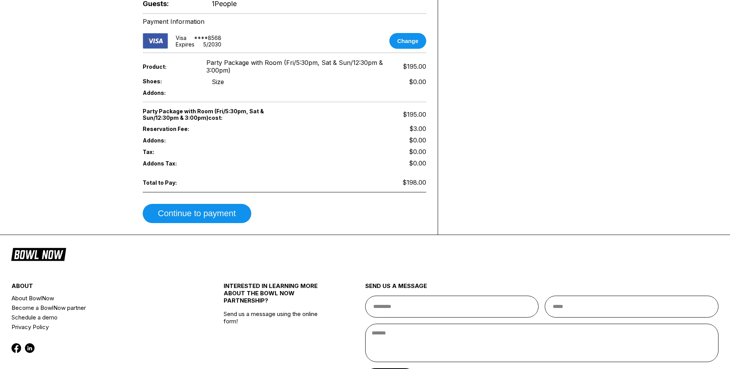
scroll to position [422, 0]
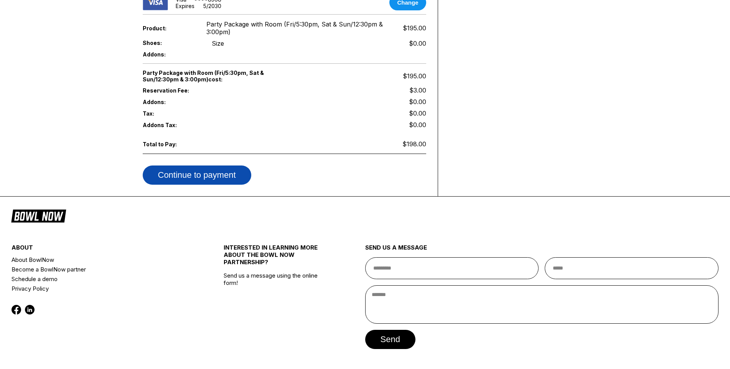
click at [194, 168] on button "Continue to payment" at bounding box center [197, 174] width 109 height 19
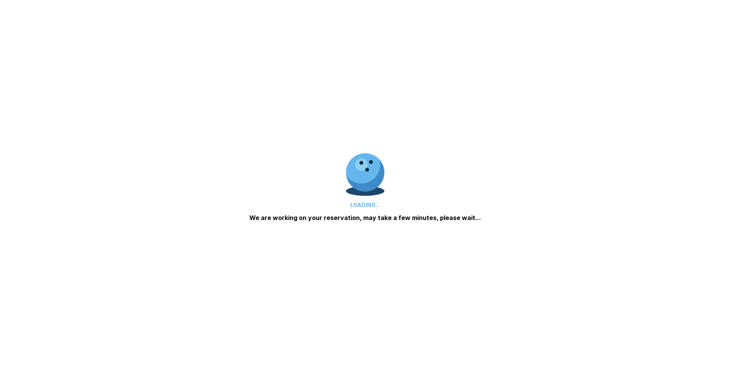
scroll to position [140, 0]
